Goal: Obtain resource: Download file/media

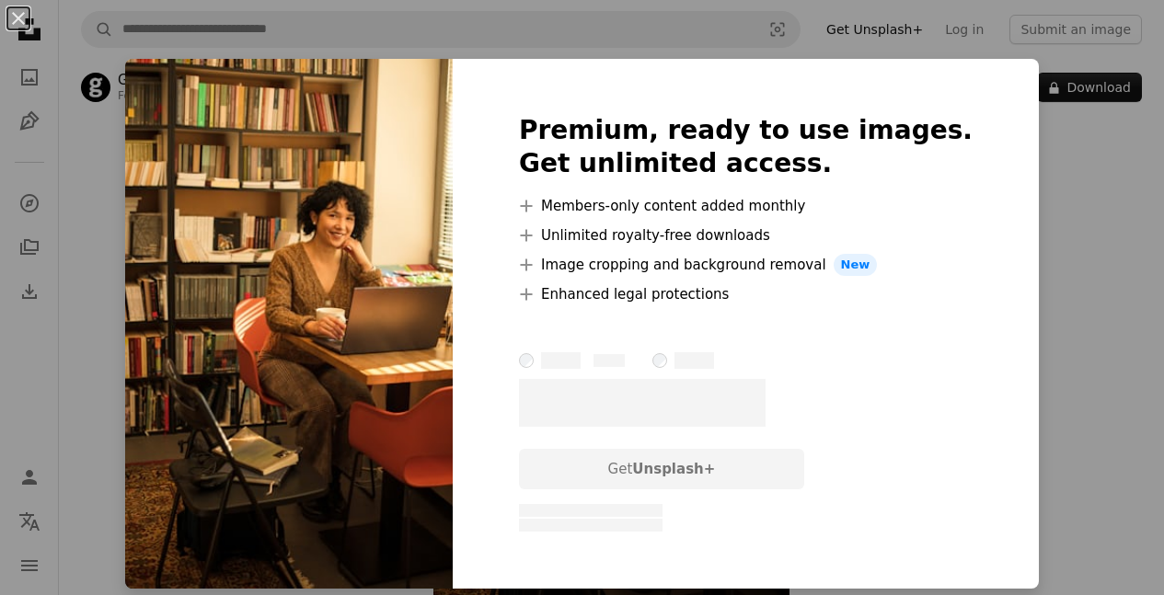
scroll to position [92, 0]
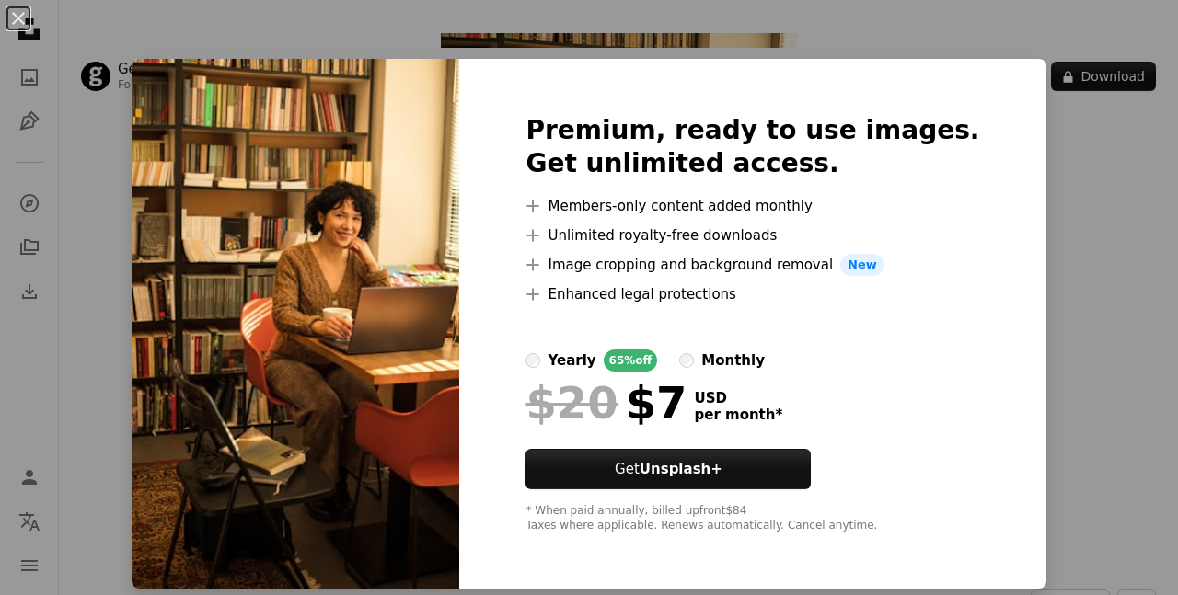
click at [1038, 286] on div "An X shape Premium, ready to use images. Get unlimited access. A plus sign Memb…" at bounding box center [589, 297] width 1178 height 595
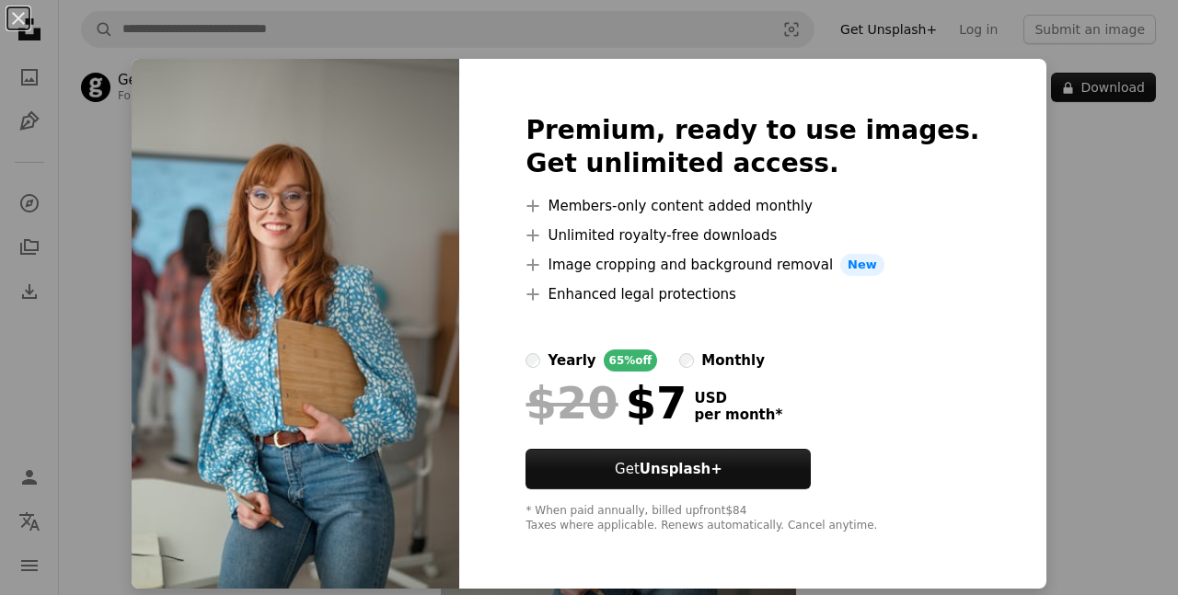
click at [1022, 170] on div "An X shape Premium, ready to use images. Get unlimited access. A plus sign Memb…" at bounding box center [589, 297] width 1178 height 595
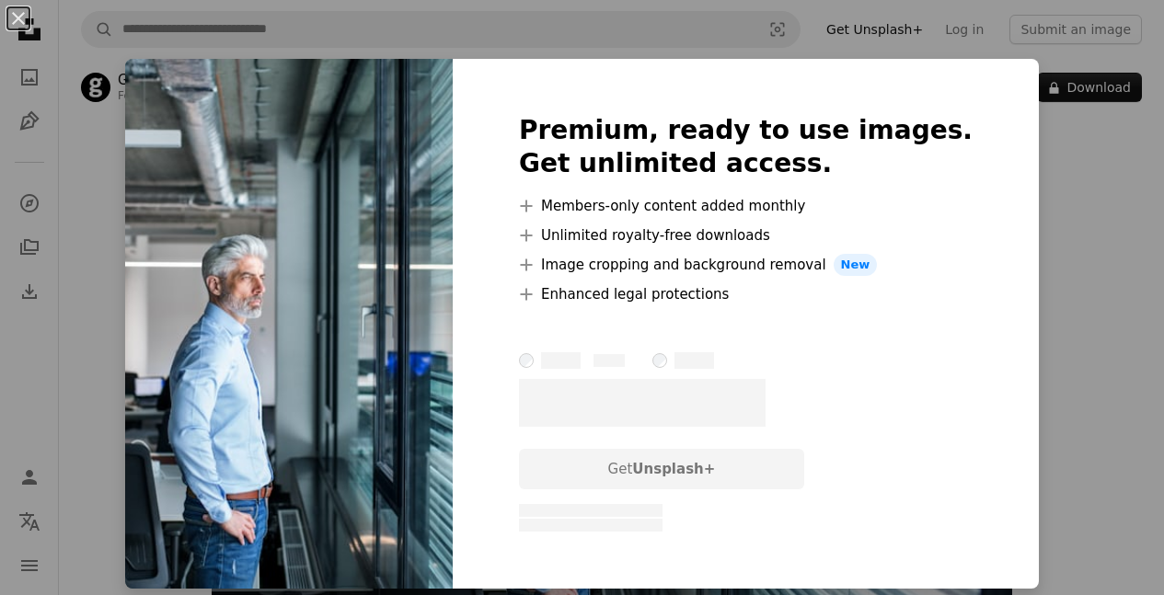
scroll to position [92, 0]
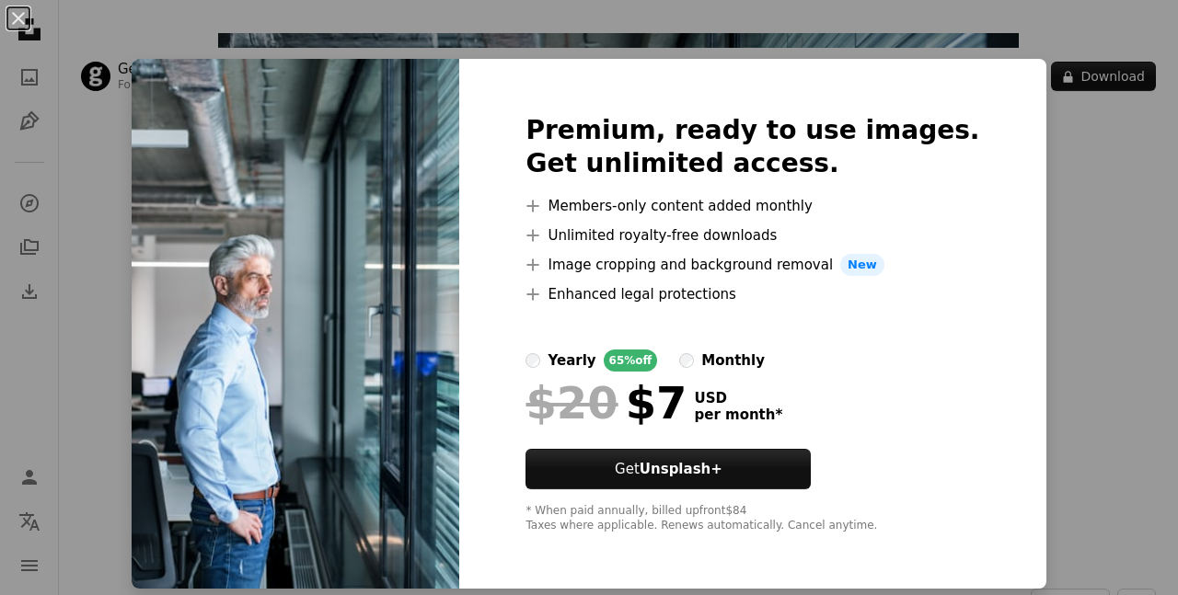
click at [1005, 143] on div "An X shape Premium, ready to use images. Get unlimited access. A plus sign Memb…" at bounding box center [589, 297] width 1178 height 595
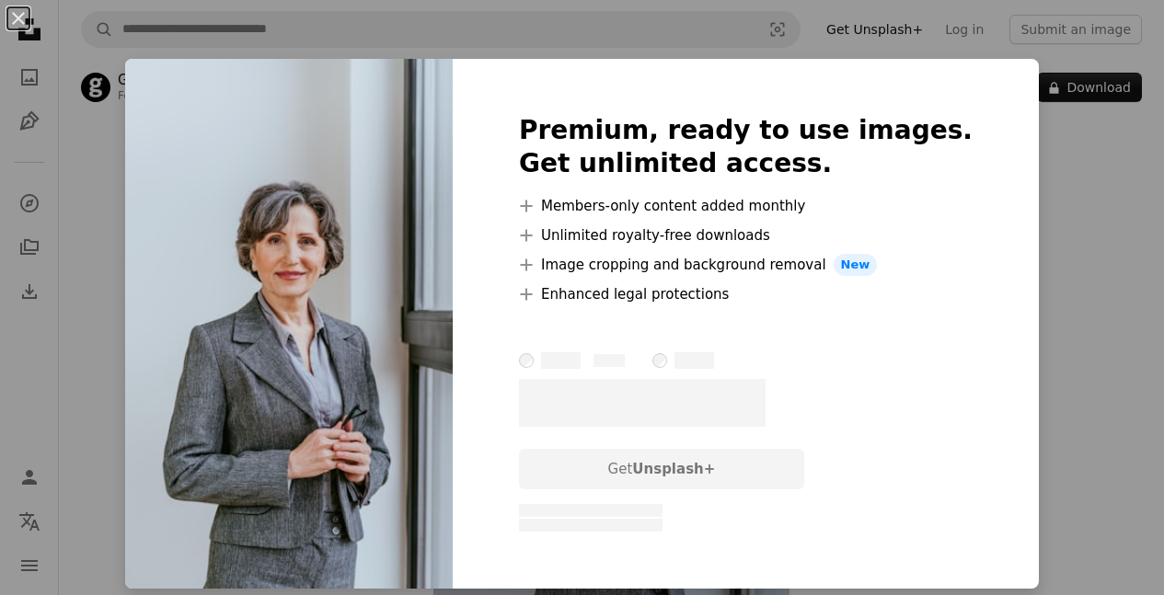
scroll to position [92, 0]
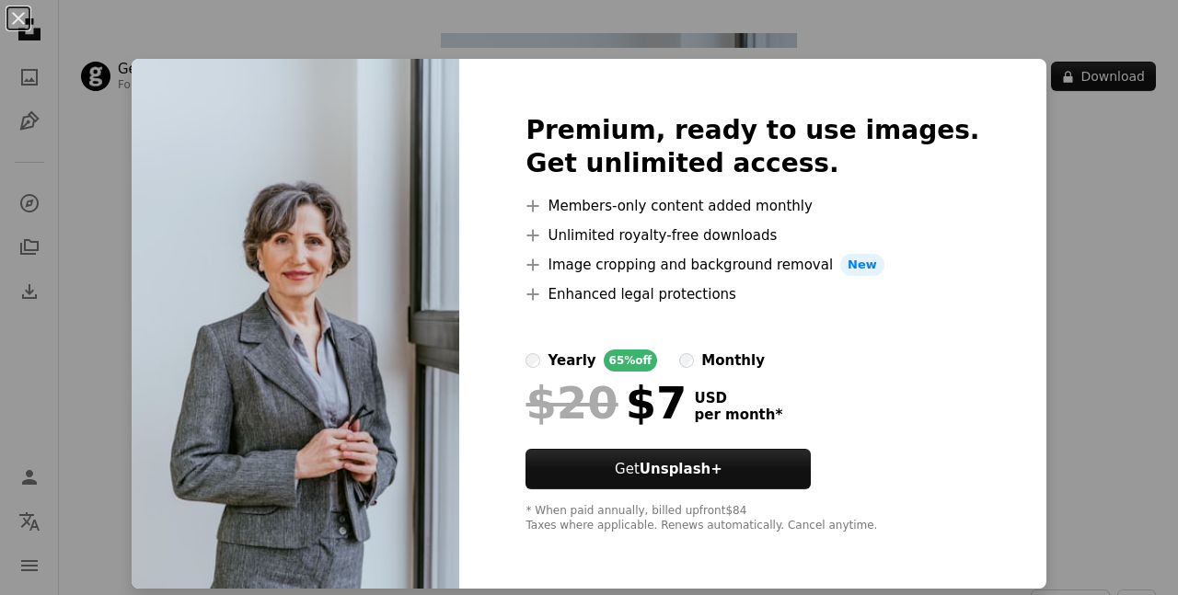
click at [1052, 148] on div "An X shape Premium, ready to use images. Get unlimited access. A plus sign Memb…" at bounding box center [589, 297] width 1178 height 595
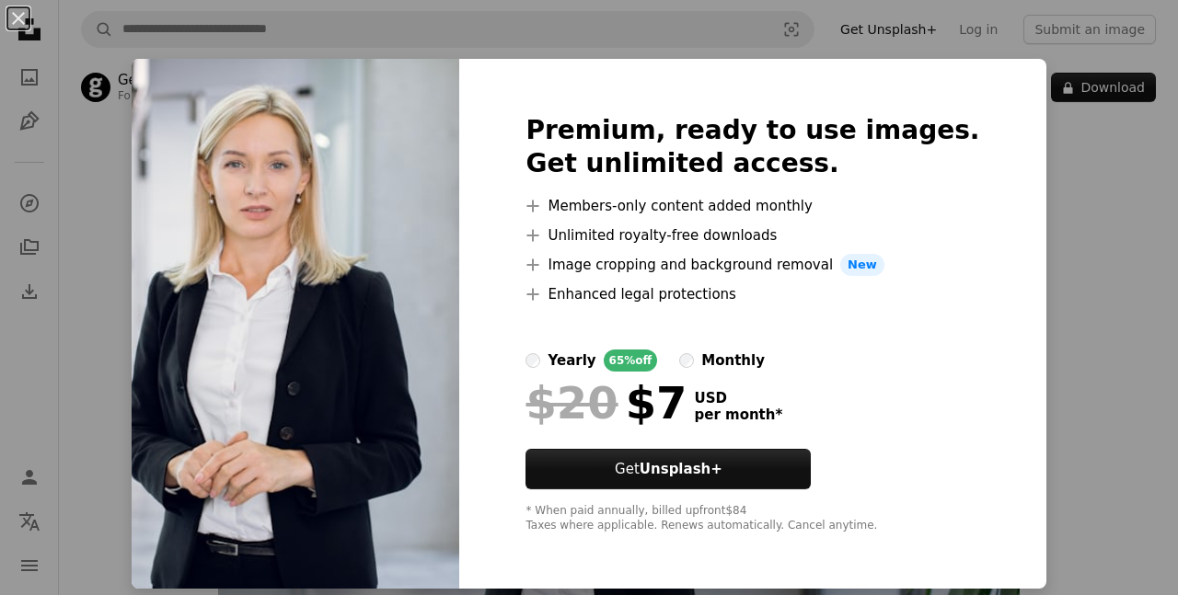
click at [1038, 174] on div "An X shape Premium, ready to use images. Get unlimited access. A plus sign Memb…" at bounding box center [589, 297] width 1178 height 595
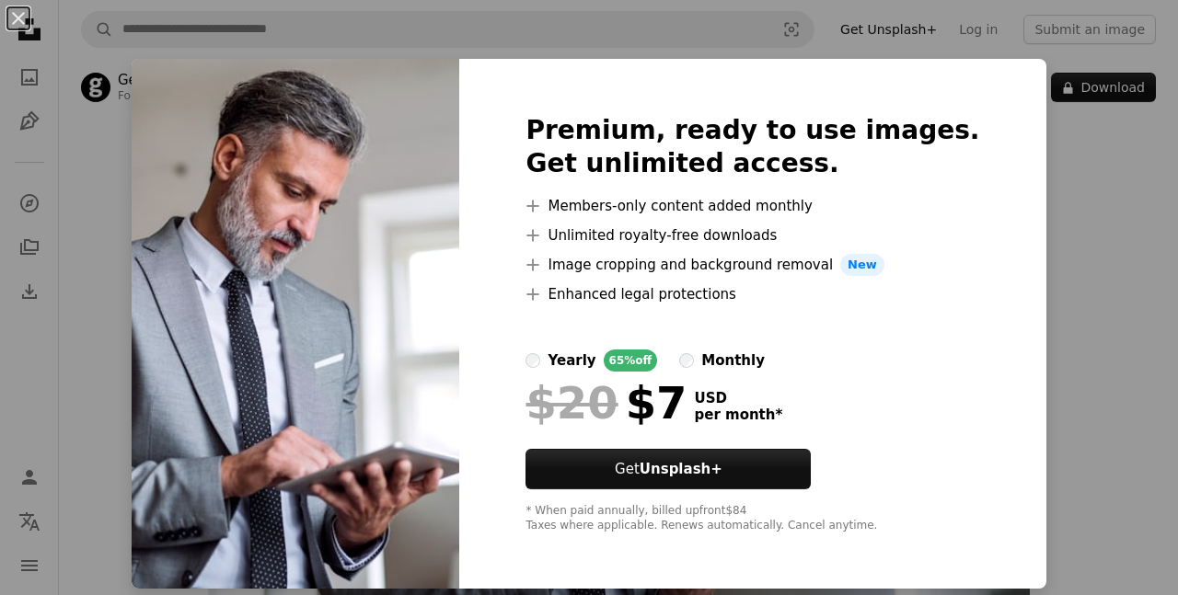
click at [998, 191] on div "Premium, ready to use images. Get unlimited access. A plus sign Members-only co…" at bounding box center [752, 324] width 586 height 530
click at [999, 199] on div "An X shape Premium, ready to use images. Get unlimited access. A plus sign Memb…" at bounding box center [589, 297] width 1178 height 595
